Goal: Check status: Check status

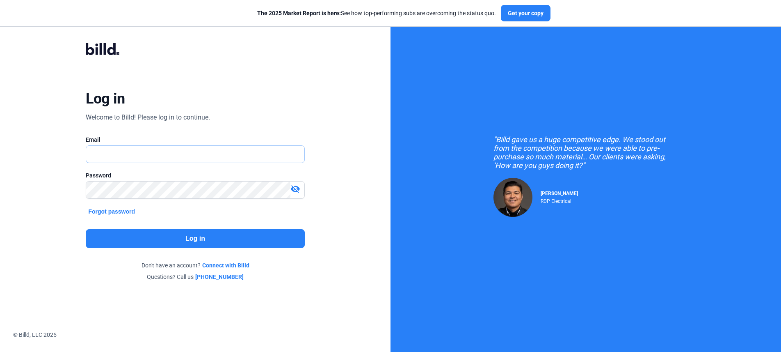
click at [152, 151] on input "text" at bounding box center [190, 154] width 209 height 17
drag, startPoint x: 267, startPoint y: 126, endPoint x: 230, endPoint y: 147, distance: 43.4
click at [260, 133] on div "Log in Welcome to Billd! Please log in to continue. Email Password visibility_o…" at bounding box center [195, 161] width 281 height 269
click at [207, 155] on input "text" at bounding box center [195, 154] width 218 height 17
type input "[PERSON_NAME][EMAIL_ADDRESS][DOMAIN_NAME]"
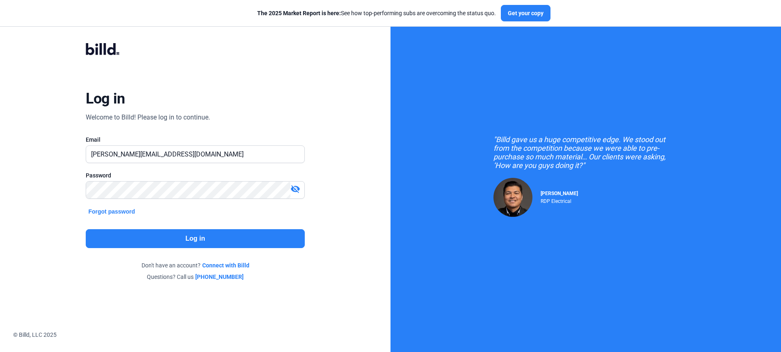
click at [185, 232] on button "Log in" at bounding box center [195, 238] width 219 height 19
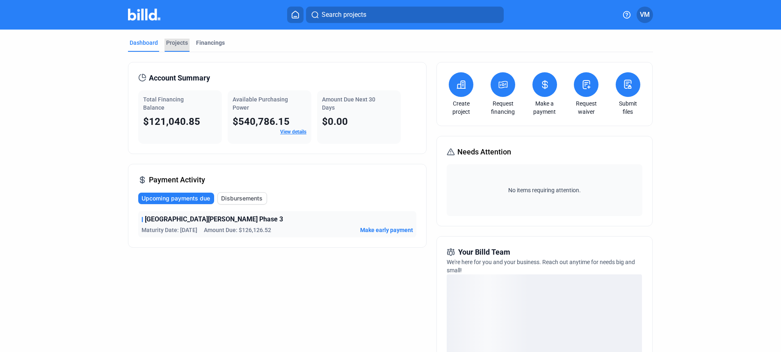
click at [180, 46] on div "Projects" at bounding box center [177, 43] width 22 height 8
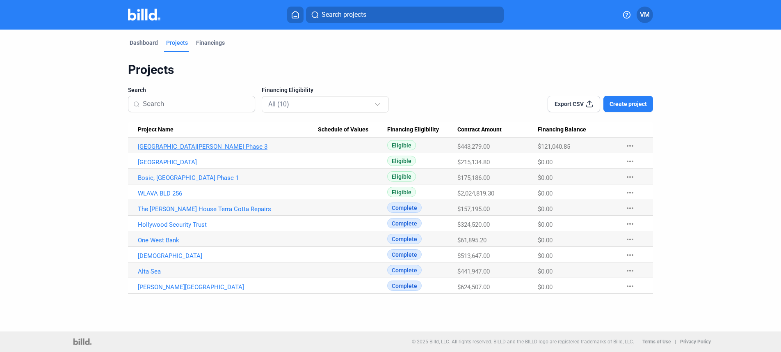
click at [199, 147] on link "[GEOGRAPHIC_DATA][PERSON_NAME] Phase 3" at bounding box center [228, 146] width 180 height 7
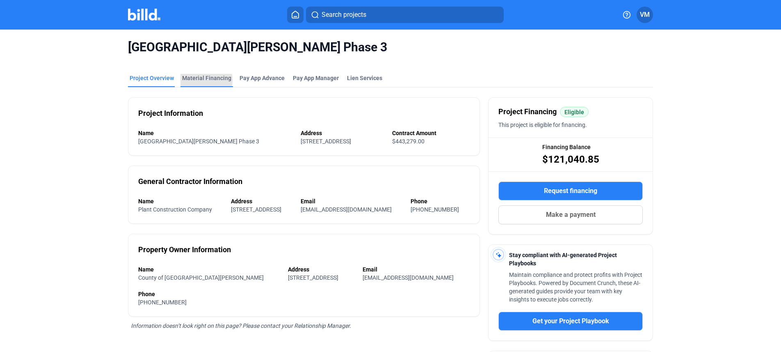
click at [200, 80] on div "Material Financing" at bounding box center [206, 78] width 49 height 8
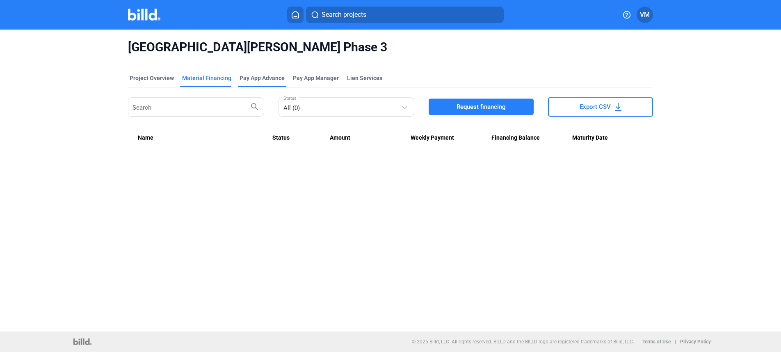
click at [254, 78] on div "Pay App Advance" at bounding box center [262, 78] width 45 height 8
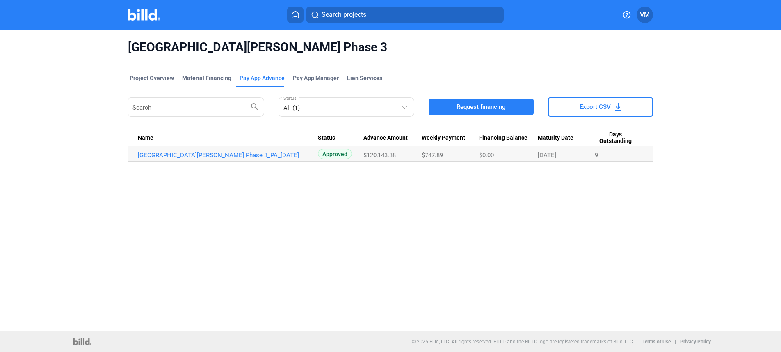
click at [233, 154] on link "[GEOGRAPHIC_DATA][PERSON_NAME] Phase 3_PA_[DATE]" at bounding box center [228, 154] width 180 height 7
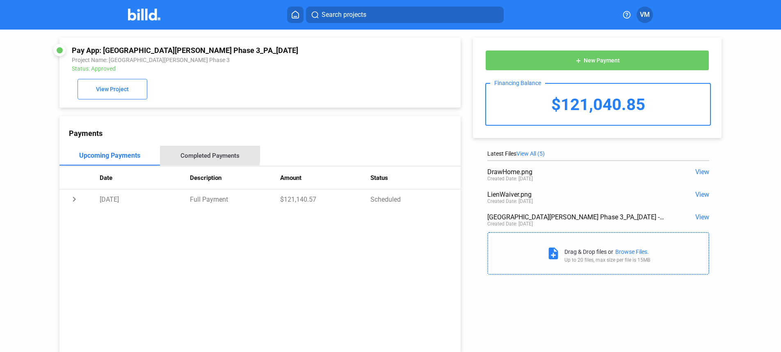
click at [186, 153] on div "Completed Payments" at bounding box center [210, 155] width 59 height 7
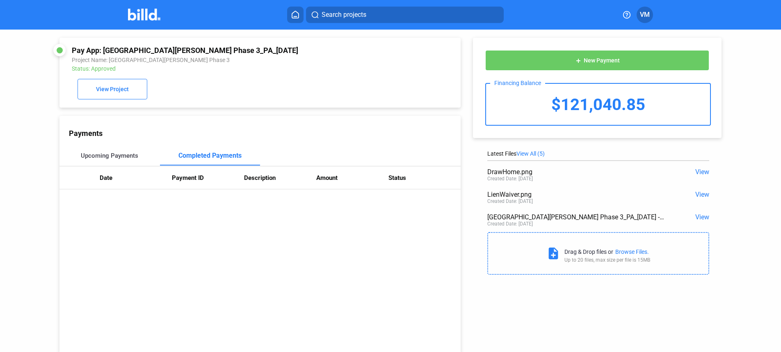
click at [88, 157] on div "Upcoming Payments" at bounding box center [109, 155] width 57 height 7
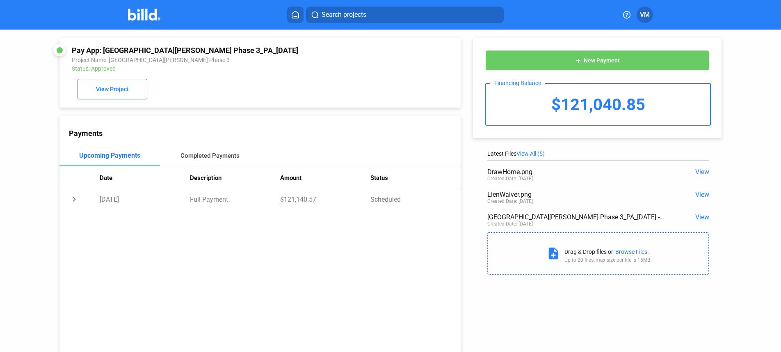
click at [201, 155] on div "Completed Payments" at bounding box center [210, 155] width 59 height 7
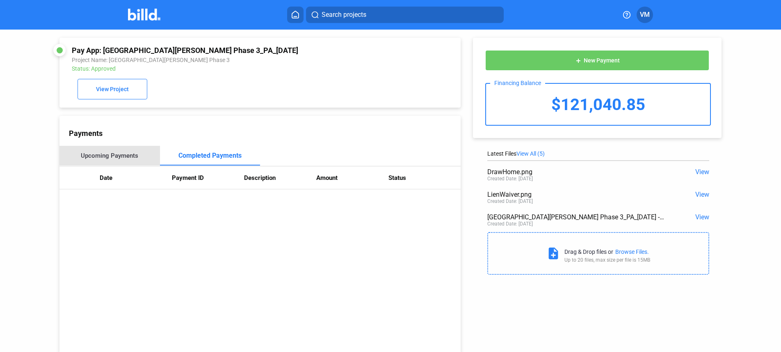
drag, startPoint x: 114, startPoint y: 150, endPoint x: 116, endPoint y: 154, distance: 4.8
click at [114, 150] on div "Upcoming Payments" at bounding box center [109, 156] width 101 height 20
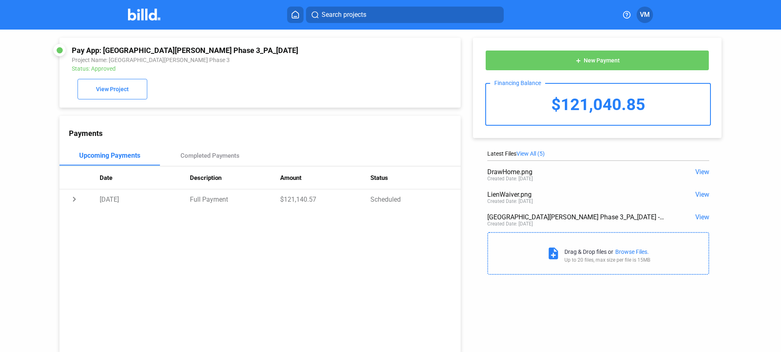
click at [697, 218] on span "View" at bounding box center [702, 217] width 14 height 8
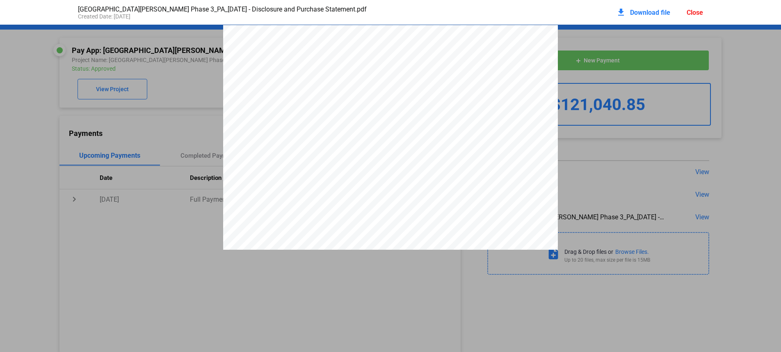
drag, startPoint x: 720, startPoint y: 37, endPoint x: 698, endPoint y: 27, distance: 23.9
click at [693, 14] on div "Close" at bounding box center [695, 13] width 16 height 8
